Goal: Find specific page/section

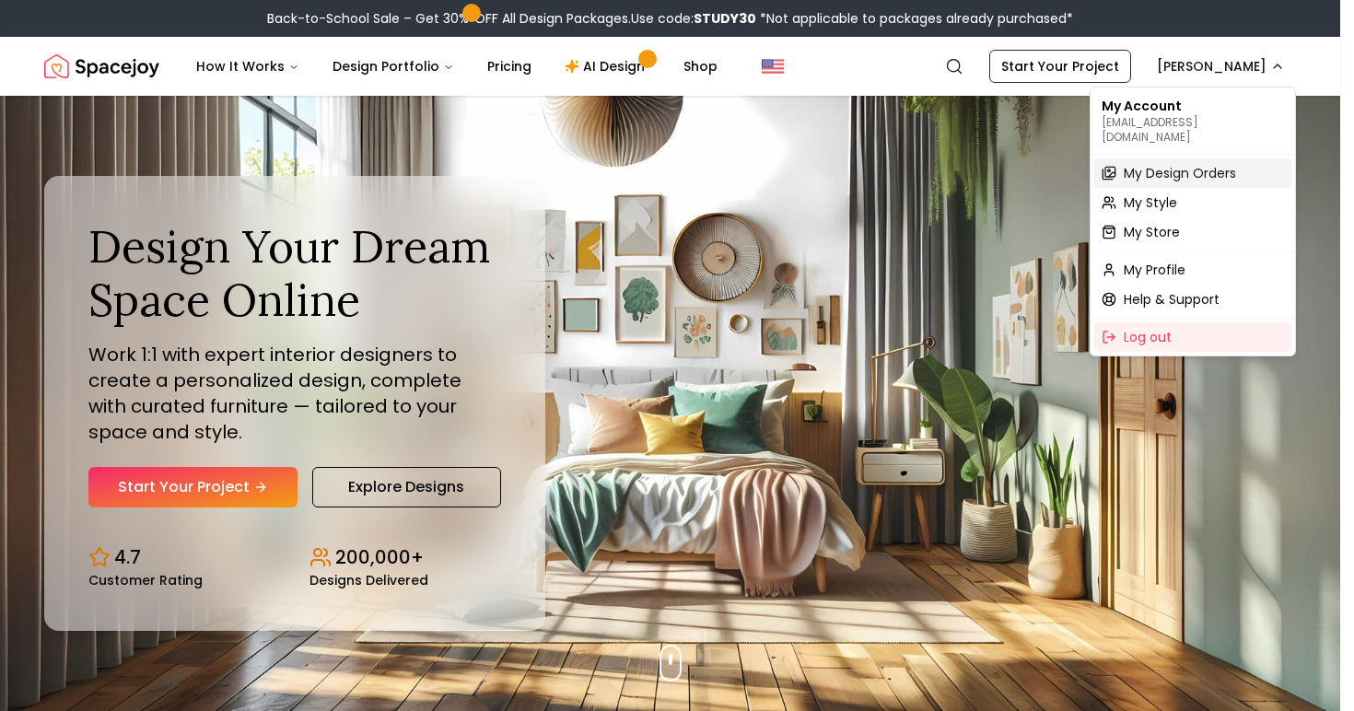
click at [1180, 164] on span "My Design Orders" at bounding box center [1180, 173] width 112 height 18
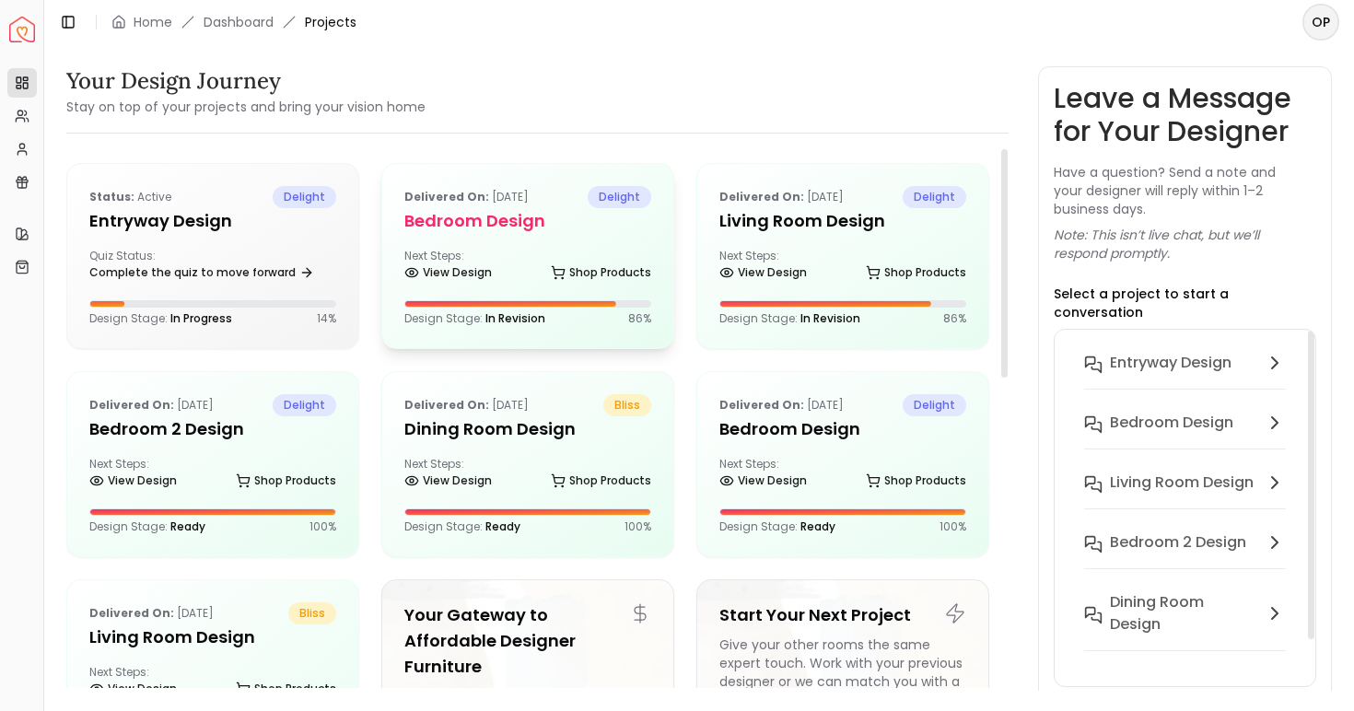
click at [619, 250] on div "Next Steps: View Design Shop Products" at bounding box center [527, 267] width 247 height 37
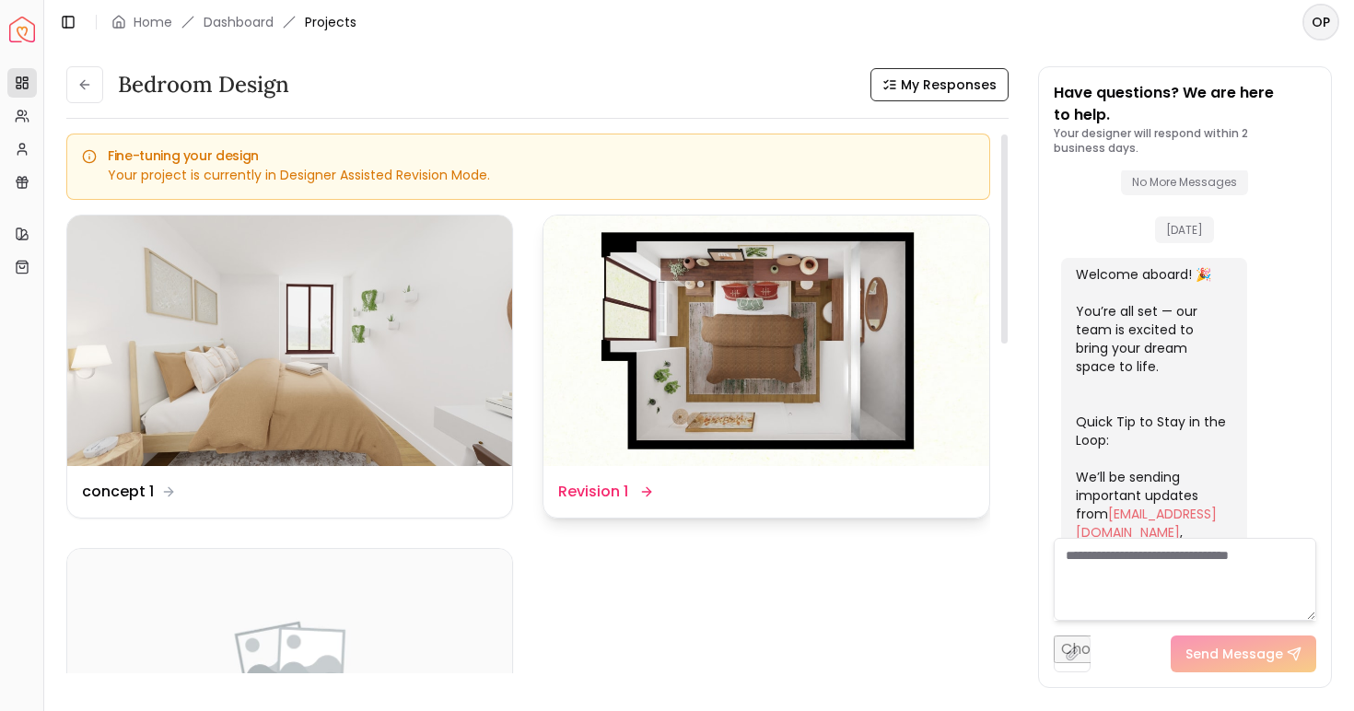
scroll to position [5, 0]
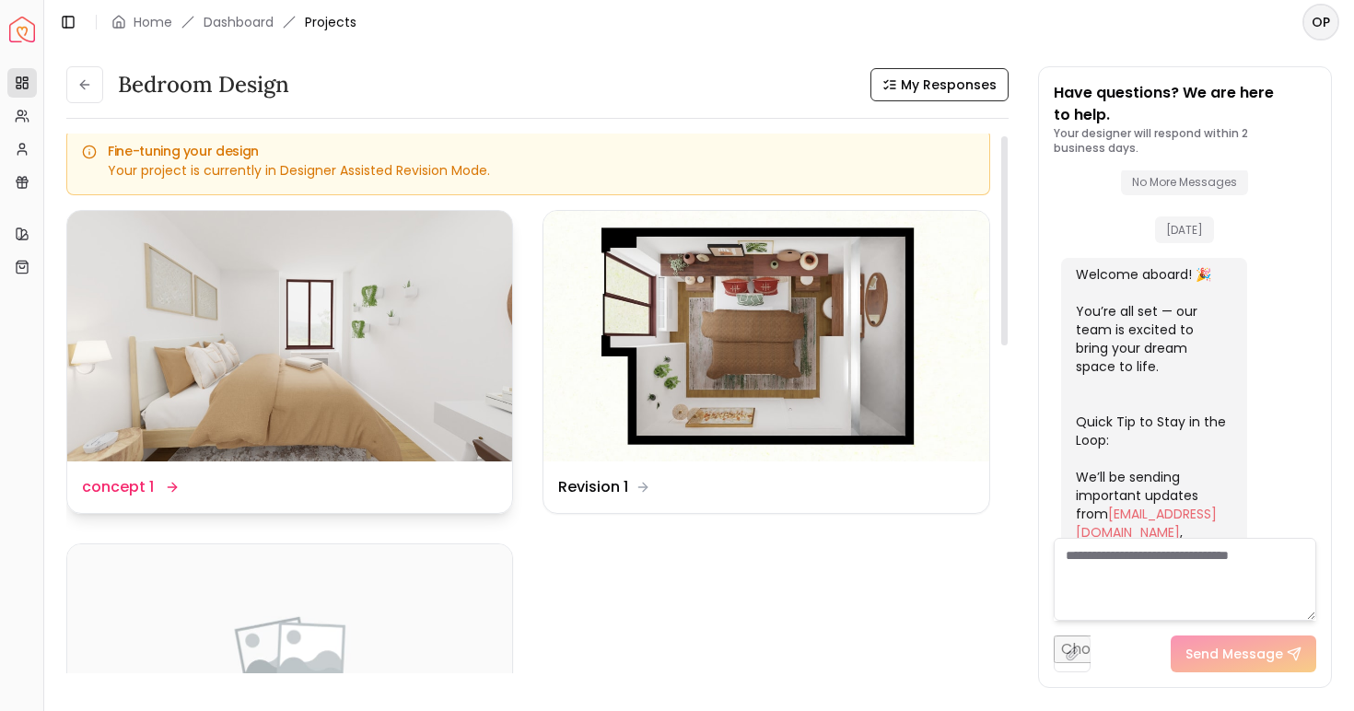
click at [309, 439] on img at bounding box center [289, 336] width 445 height 250
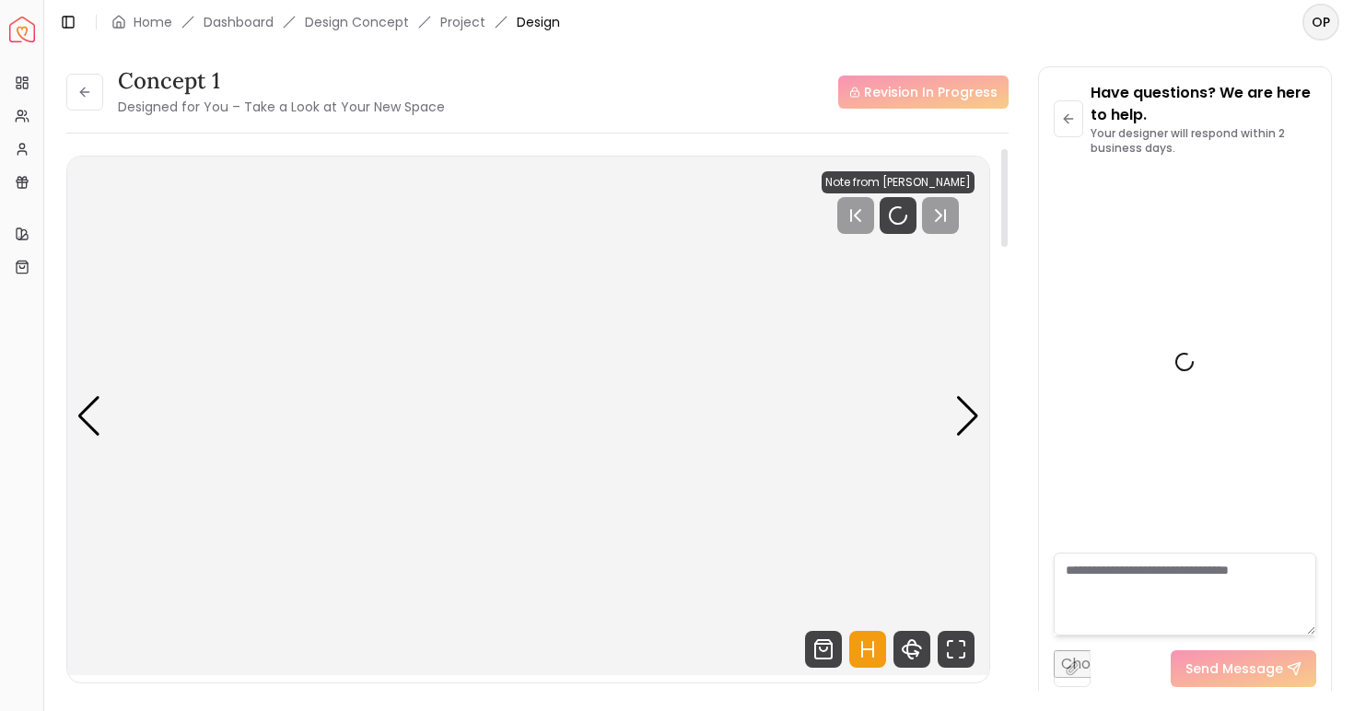
scroll to position [4223, 0]
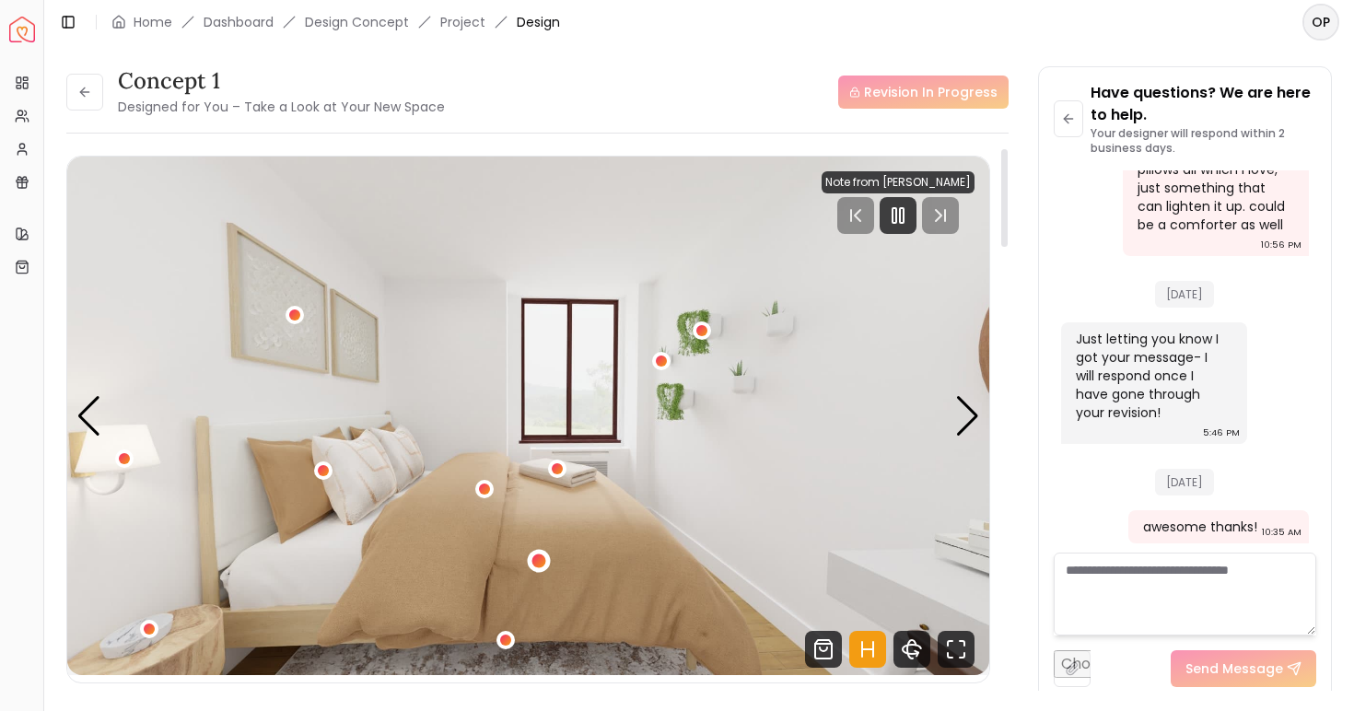
click at [539, 560] on div "1 / 4" at bounding box center [538, 560] width 14 height 14
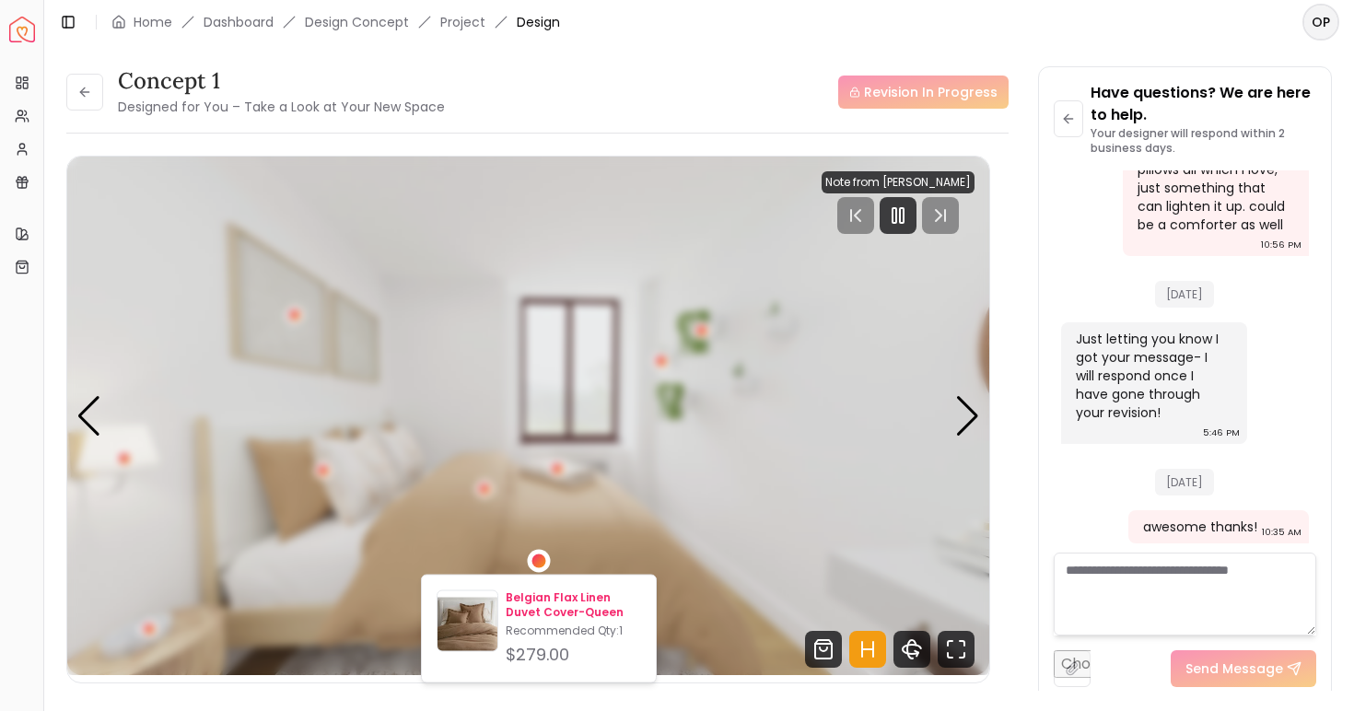
click at [573, 615] on p "Belgian Flax Linen Duvet Cover-Queen" at bounding box center [573, 604] width 135 height 29
